Goal: Find specific page/section: Find specific page/section

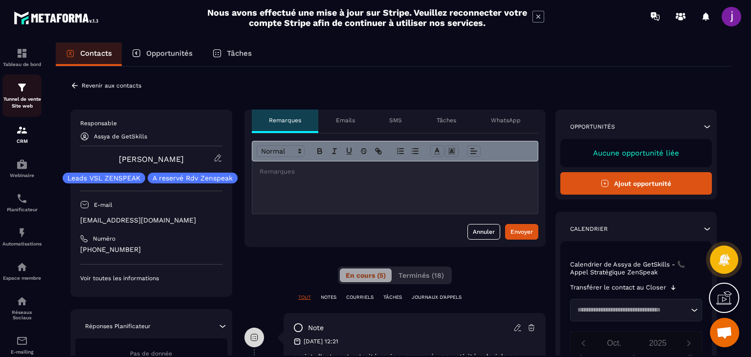
click at [27, 98] on p "Tunnel de vente Site web" at bounding box center [21, 103] width 39 height 14
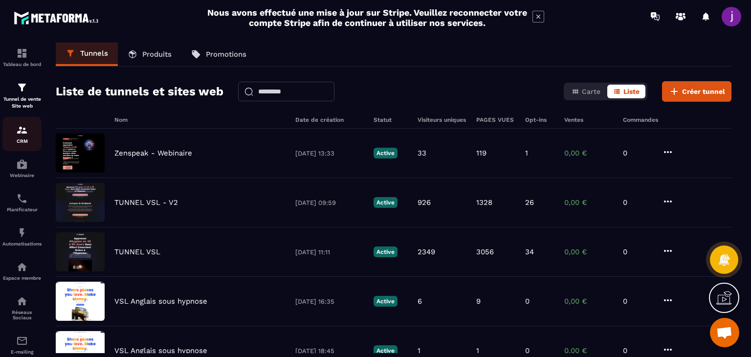
click at [20, 133] on img at bounding box center [22, 130] width 12 height 12
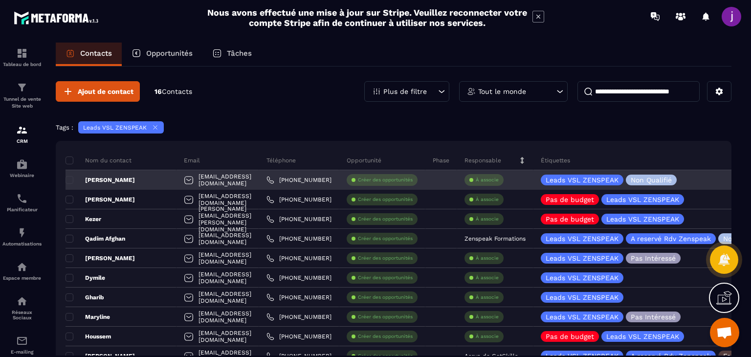
click at [142, 181] on div "[PERSON_NAME]" at bounding box center [121, 180] width 111 height 20
